Goal: Task Accomplishment & Management: Complete application form

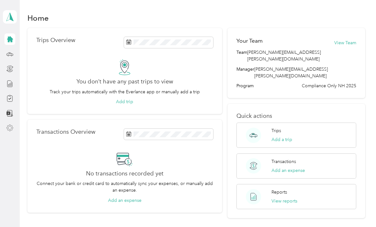
click at [11, 126] on icon at bounding box center [10, 128] width 6 height 6
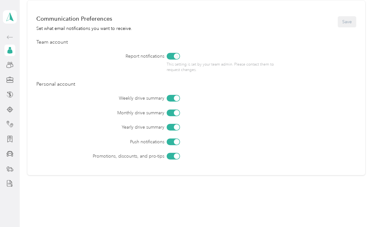
scroll to position [267, 0]
click at [10, 63] on circle at bounding box center [9, 63] width 2 height 2
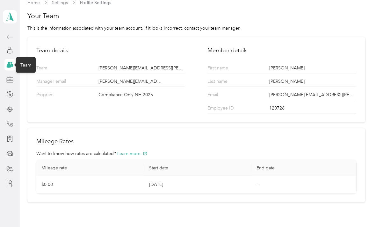
scroll to position [11, 0]
click at [13, 106] on icon at bounding box center [9, 109] width 7 height 7
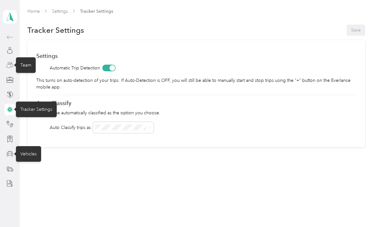
click at [8, 151] on icon at bounding box center [9, 153] width 7 height 5
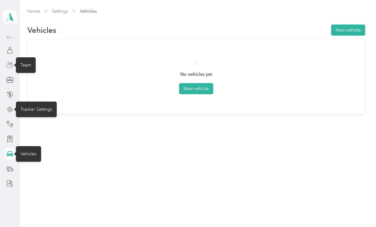
click at [351, 9] on section "Home Settings Vehicles Vehicles New vehicle No vehicles yet New vehicle" at bounding box center [196, 61] width 338 height 107
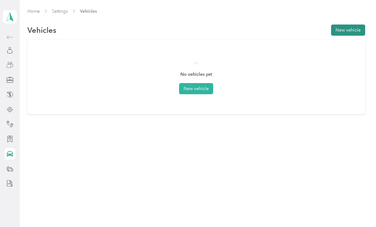
click at [354, 25] on button "New vehicle" at bounding box center [348, 30] width 34 height 11
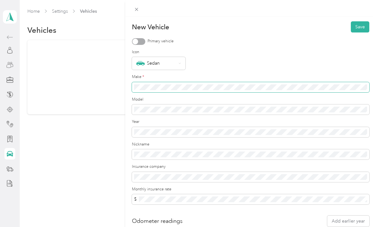
scroll to position [11, 0]
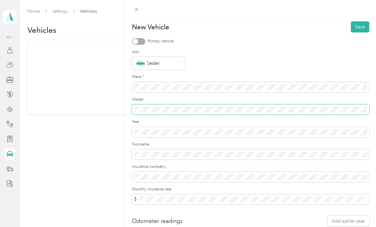
click at [225, 105] on span at bounding box center [251, 110] width 238 height 10
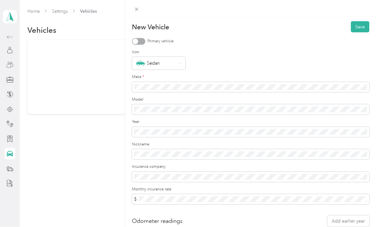
click at [232, 103] on div "Model" at bounding box center [251, 106] width 238 height 18
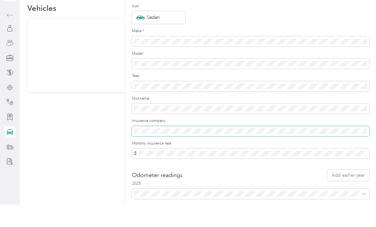
scroll to position [20, 0]
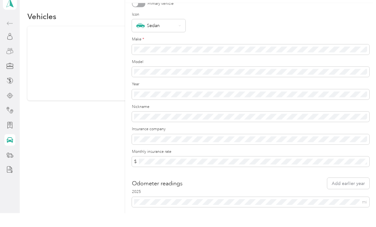
click at [202, 171] on form "New Vehicle Save Primary vehicle Icon Sedan Make * Model Year Nickname Insuranc…" at bounding box center [251, 109] width 238 height 224
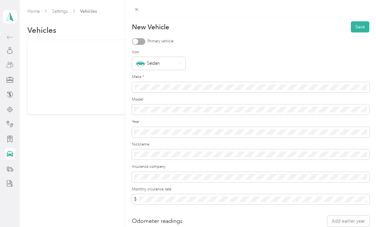
scroll to position [0, 0]
click at [137, 39] on div at bounding box center [138, 41] width 13 height 7
click at [360, 26] on button "Save" at bounding box center [360, 26] width 18 height 11
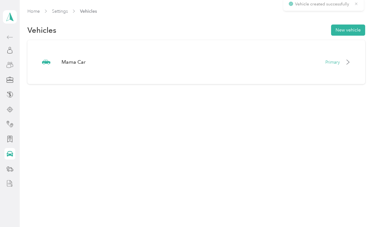
click at [4, 178] on div at bounding box center [9, 183] width 11 height 11
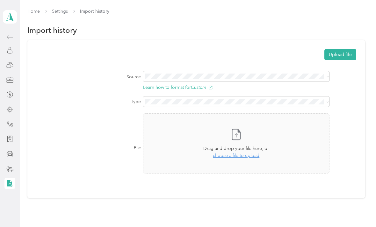
click at [11, 45] on div at bounding box center [9, 50] width 11 height 11
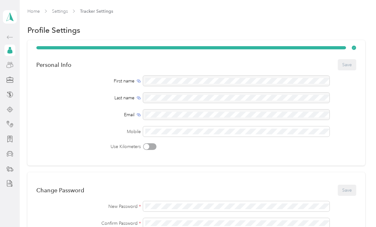
click at [7, 47] on icon at bounding box center [9, 50] width 7 height 7
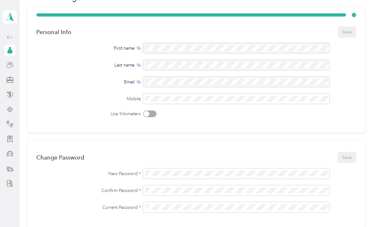
scroll to position [34, 0]
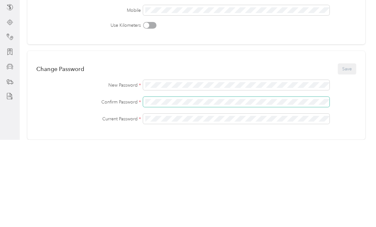
click at [188, 184] on span at bounding box center [236, 189] width 187 height 10
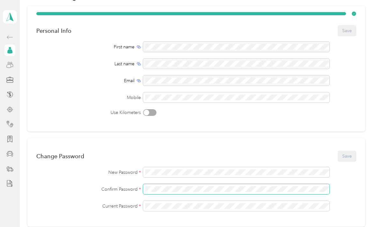
click at [215, 184] on span at bounding box center [236, 189] width 187 height 10
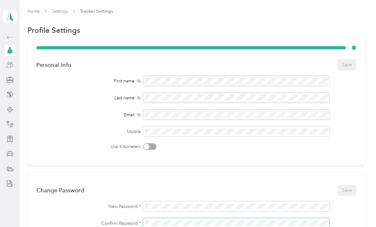
scroll to position [0, 0]
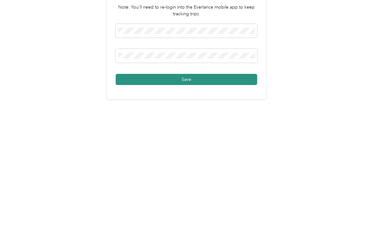
click at [223, 142] on button "Save" at bounding box center [187, 147] width 142 height 11
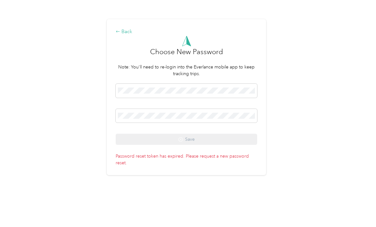
click at [129, 36] on div "Back" at bounding box center [187, 32] width 142 height 8
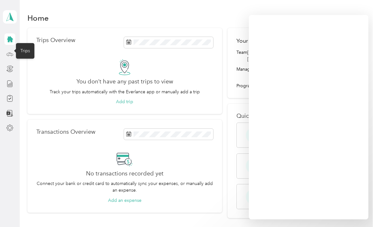
click at [12, 55] on icon at bounding box center [9, 54] width 7 height 7
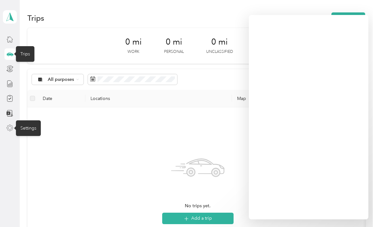
click at [10, 127] on icon at bounding box center [9, 128] width 7 height 7
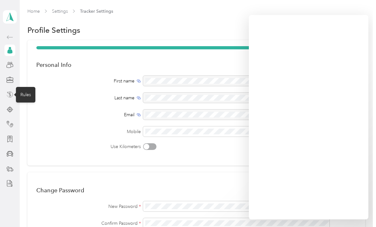
click at [8, 97] on icon at bounding box center [8, 96] width 2 height 3
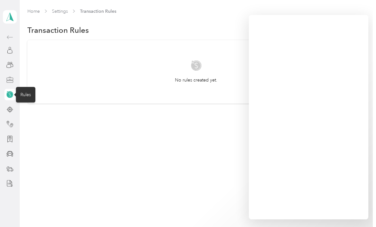
click at [6, 75] on div at bounding box center [9, 79] width 11 height 11
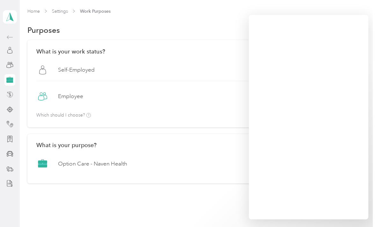
click at [71, 168] on div "Option Care - Naven Health Option Care - Naven Health" at bounding box center [196, 166] width 320 height 17
click at [72, 167] on label "Option Care - Naven Health" at bounding box center [92, 164] width 69 height 8
click at [34, 10] on link "Home" at bounding box center [33, 11] width 12 height 5
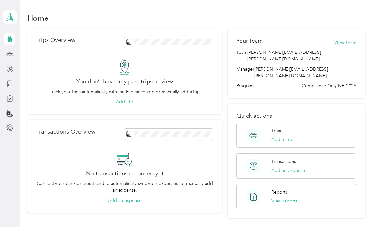
click at [349, 83] on span "Compliance Only NH 2025" at bounding box center [329, 86] width 55 height 7
click at [8, 85] on icon at bounding box center [9, 83] width 7 height 7
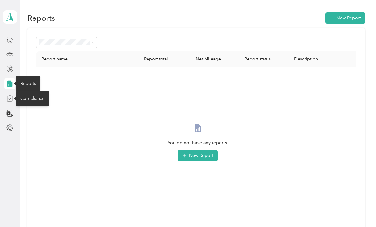
click at [10, 98] on icon at bounding box center [9, 98] width 7 height 7
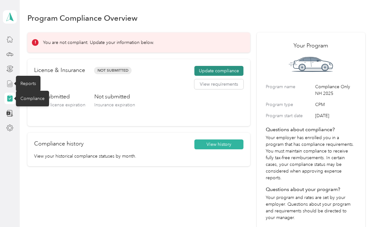
click at [234, 67] on button "Update compliance" at bounding box center [219, 71] width 49 height 10
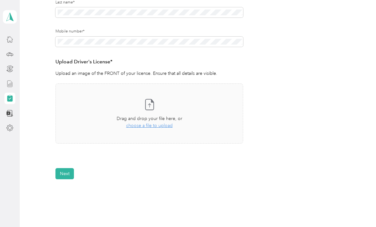
scroll to position [151, 0]
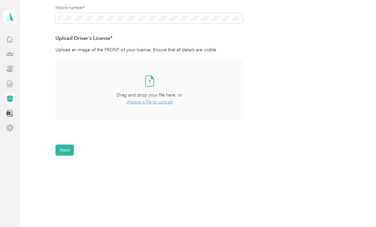
click at [157, 103] on span "choose a file to upload" at bounding box center [149, 101] width 47 height 5
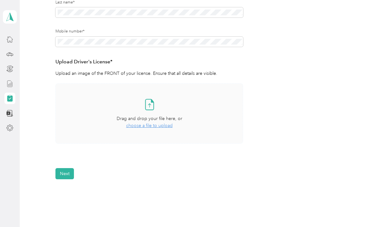
click at [159, 103] on div "Take a photo or choose a photo from your library Drag and drop your file here, …" at bounding box center [149, 113] width 177 height 49
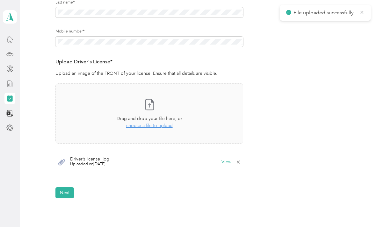
click at [64, 167] on div "Driver’s license .jpg Uploaded on 9/2/2025 View" at bounding box center [149, 162] width 188 height 19
click at [65, 168] on div "Driver’s license .jpg Uploaded on 9/2/2025 View" at bounding box center [149, 162] width 188 height 19
click at [67, 165] on div "Driver’s license .jpg Uploaded on 9/2/2025 View" at bounding box center [149, 162] width 188 height 19
click at [70, 171] on div "Take a photo or choose a photo from your library Drag and drop your file here, …" at bounding box center [149, 129] width 188 height 91
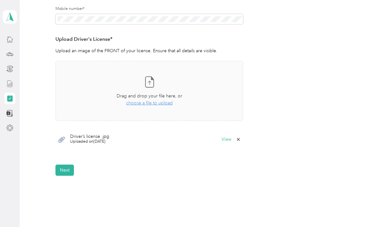
scroll to position [151, 0]
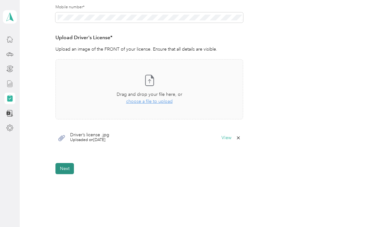
click at [69, 172] on button "Next" at bounding box center [64, 168] width 18 height 11
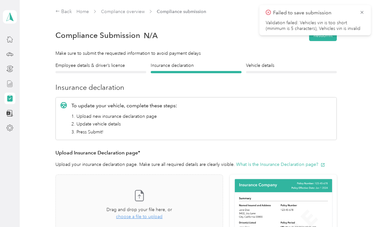
click at [128, 69] on div "Employee details & driver’s license License" at bounding box center [100, 67] width 91 height 11
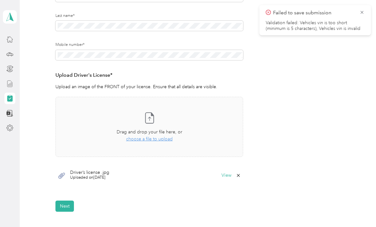
scroll to position [113, 0]
click at [69, 207] on button "Next" at bounding box center [64, 207] width 18 height 11
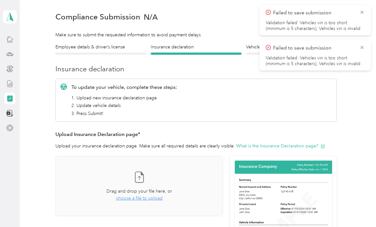
scroll to position [8, 0]
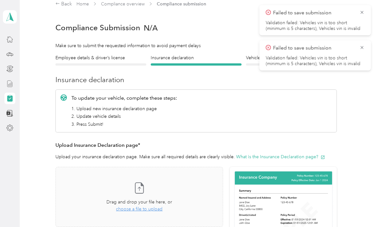
click at [366, 9] on div "Failed to save submission Validation failed: Vehicles vin is too short (minimum…" at bounding box center [316, 20] width 112 height 30
click at [362, 10] on icon at bounding box center [362, 13] width 5 height 6
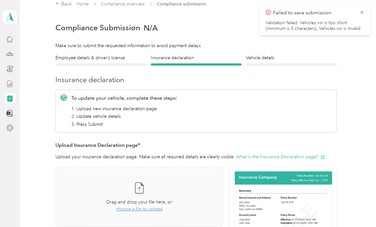
click at [365, 9] on div "Failed to save submission Validation failed: Vehicles vin is too short (minimum…" at bounding box center [316, 20] width 112 height 30
click at [364, 11] on icon at bounding box center [362, 13] width 5 height 6
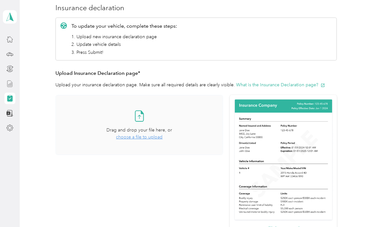
scroll to position [80, 0]
click at [154, 135] on span "choose a file to upload" at bounding box center [139, 137] width 47 height 5
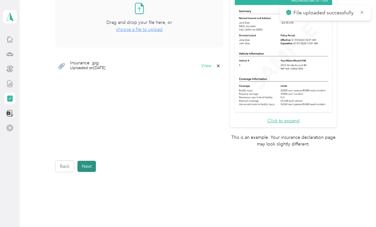
click at [90, 161] on button "Next" at bounding box center [86, 166] width 18 height 11
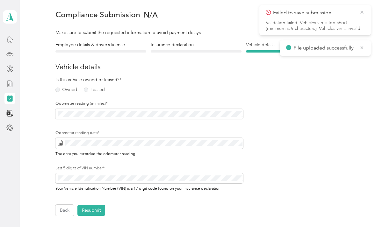
scroll to position [21, 0]
click at [79, 136] on div "Odometer reading date* The date you recorded the odometer reading" at bounding box center [149, 143] width 188 height 26
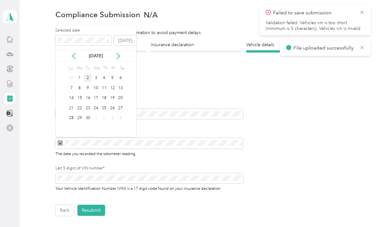
click at [90, 75] on div "2" at bounding box center [88, 78] width 8 height 8
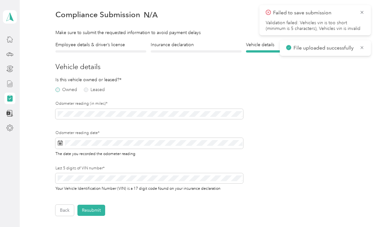
click at [58, 90] on label "Owned" at bounding box center [66, 90] width 22 height 4
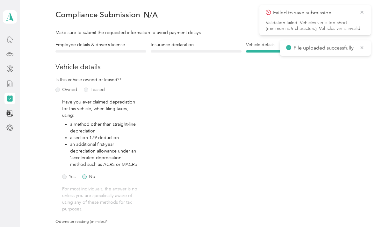
click at [83, 175] on label "No" at bounding box center [88, 177] width 13 height 4
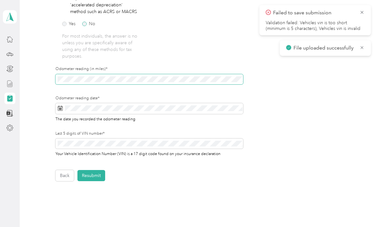
scroll to position [174, 0]
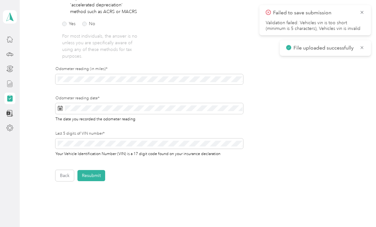
click at [204, 134] on label "Last 5 digits of VIN number*" at bounding box center [149, 134] width 188 height 6
click at [94, 170] on button "Resubmit" at bounding box center [91, 175] width 28 height 11
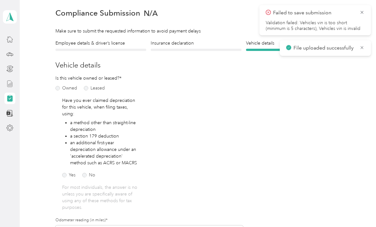
scroll to position [8, 0]
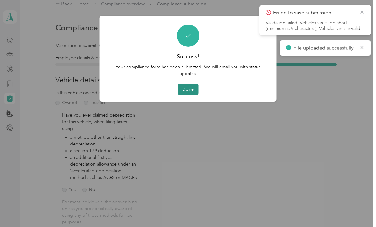
click at [186, 92] on button "Done" at bounding box center [188, 89] width 20 height 11
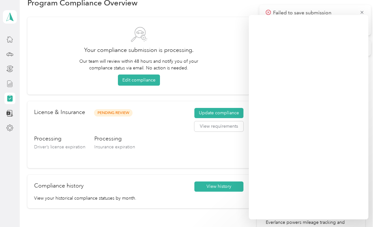
scroll to position [20, 0]
